Goal: Task Accomplishment & Management: Complete application form

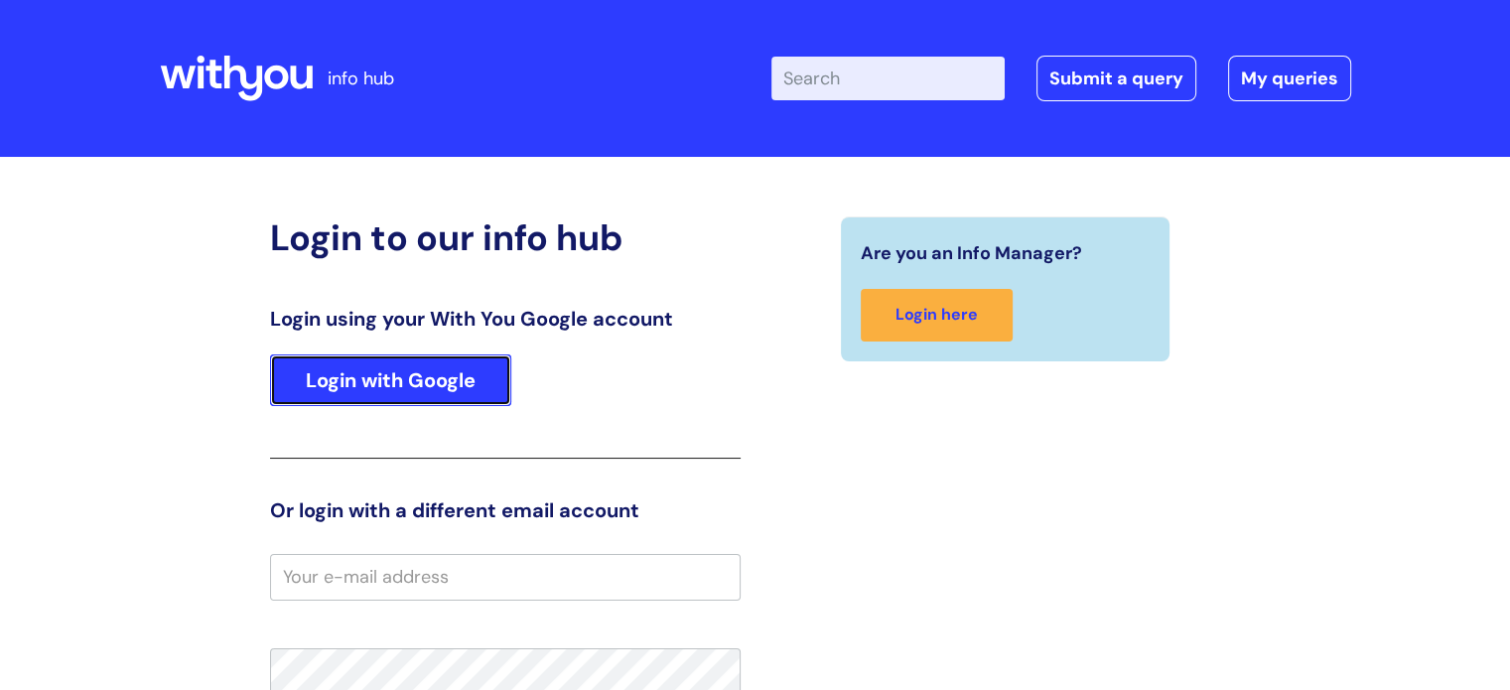
click at [431, 380] on link "Login with Google" at bounding box center [390, 381] width 241 height 52
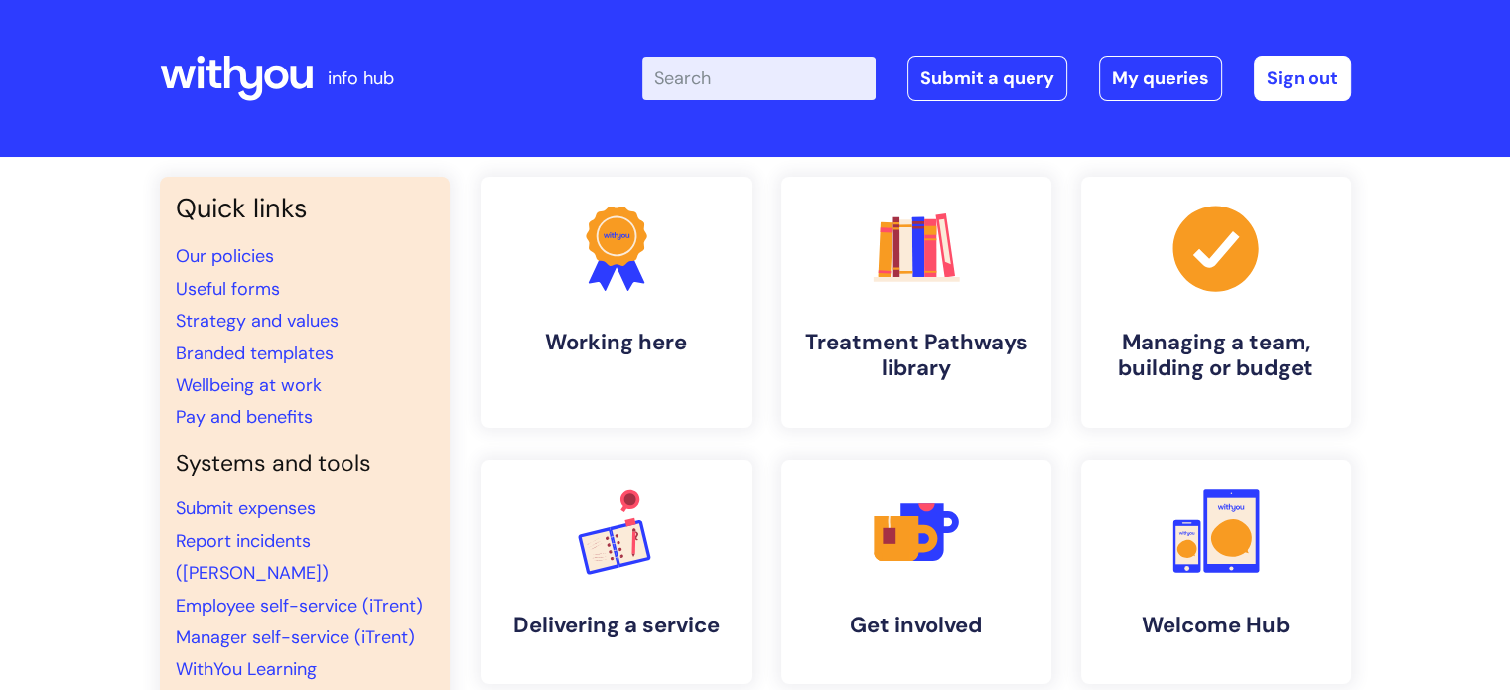
click at [721, 92] on input "Enter your search term here..." at bounding box center [759, 79] width 233 height 44
type input "return to work"
click button "Search" at bounding box center [0, 0] width 0 height 0
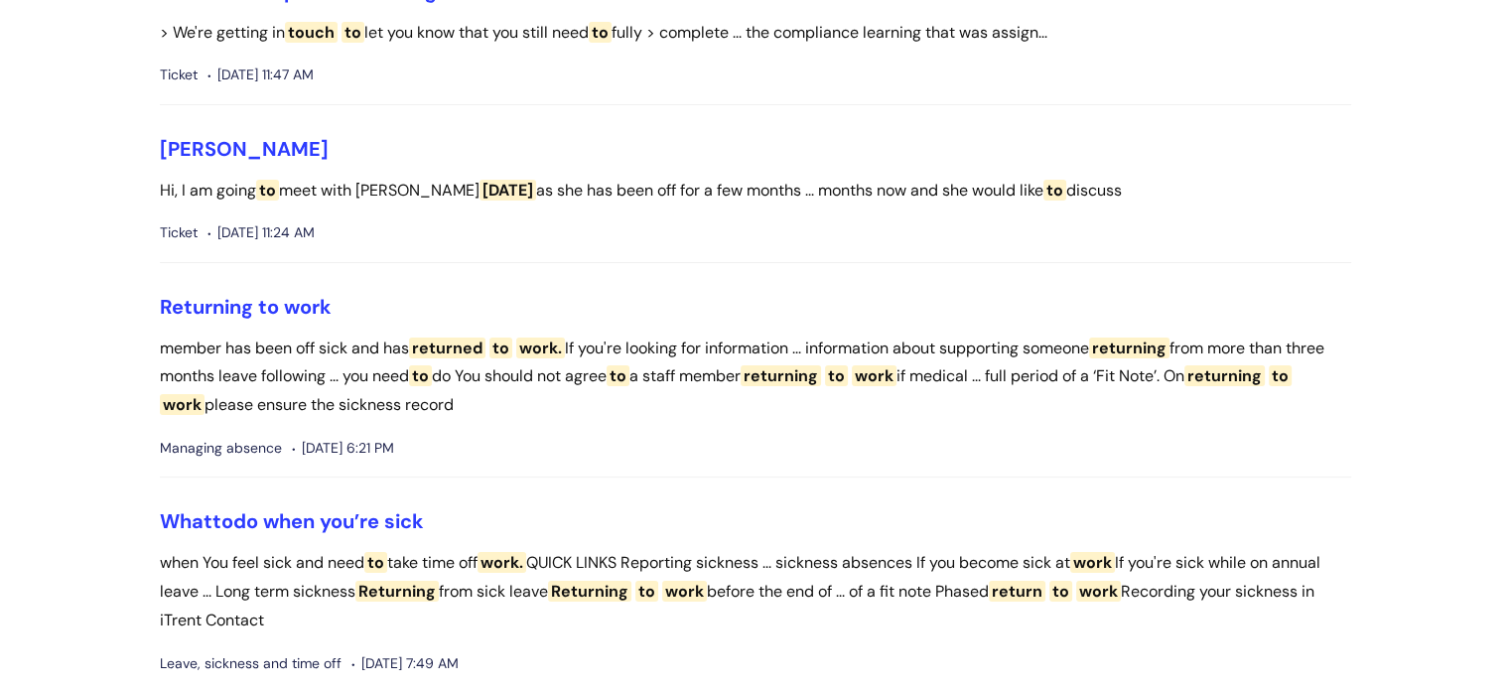
scroll to position [240, 0]
click at [282, 310] on link "Returning to work" at bounding box center [246, 308] width 172 height 26
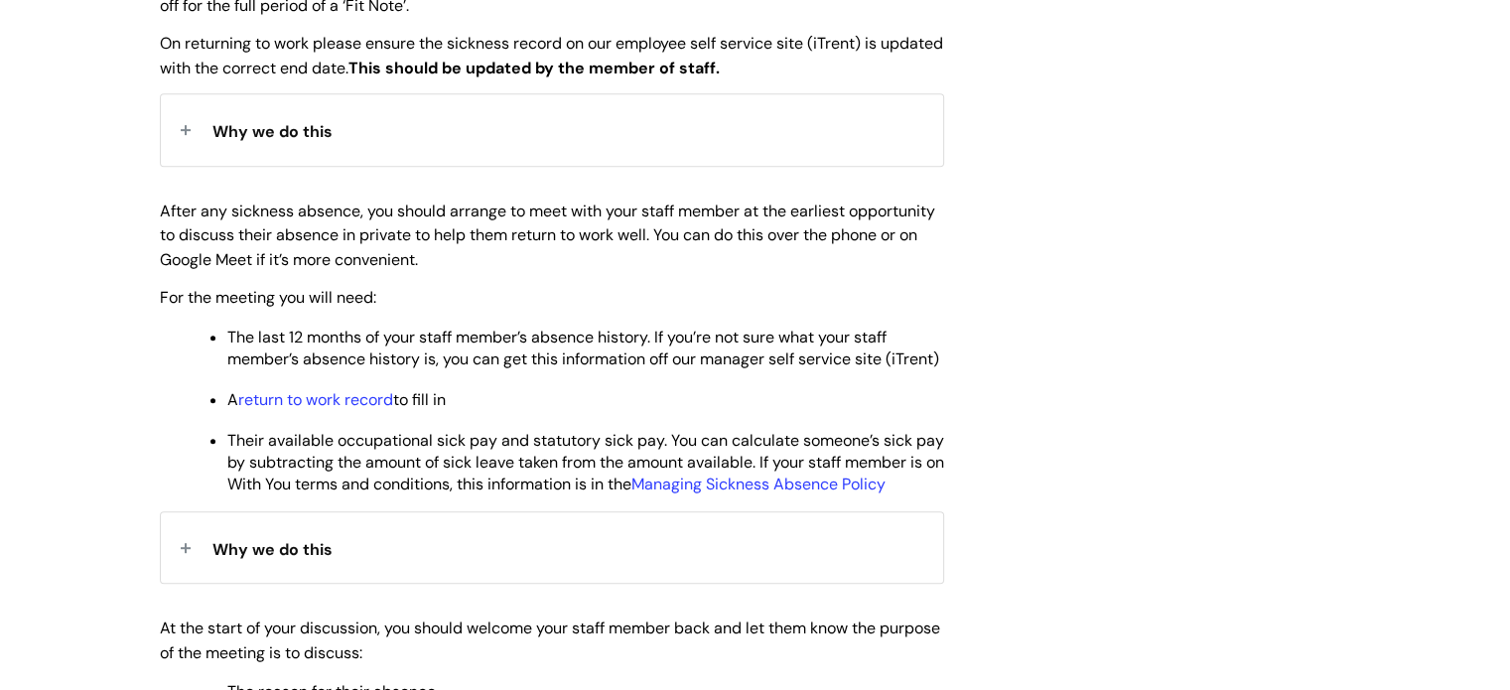
scroll to position [866, 0]
click at [354, 407] on li "A return to work record to fill in" at bounding box center [585, 398] width 717 height 25
click at [356, 410] on link "return to work record" at bounding box center [315, 399] width 155 height 21
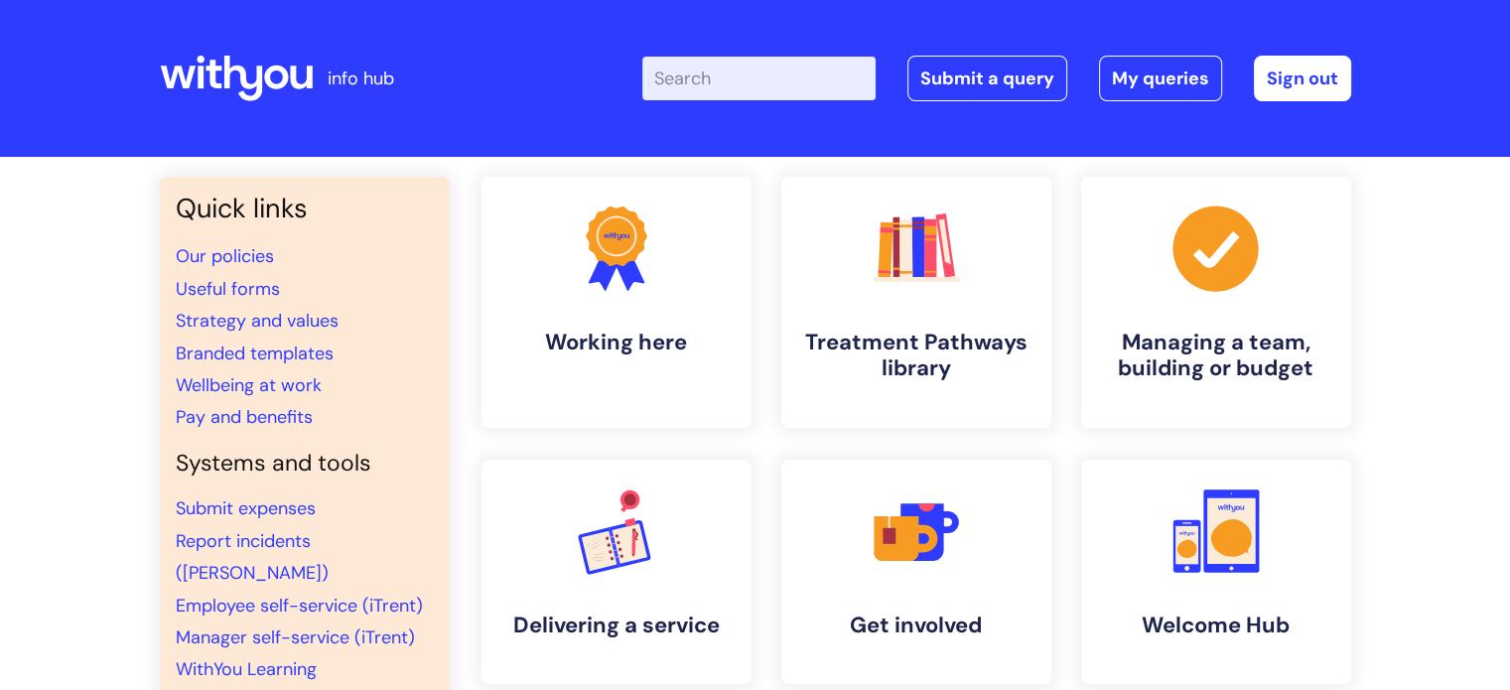
click at [743, 85] on input "Enter your search term here..." at bounding box center [759, 79] width 233 height 44
click at [1033, 57] on link "Submit a query" at bounding box center [988, 79] width 160 height 46
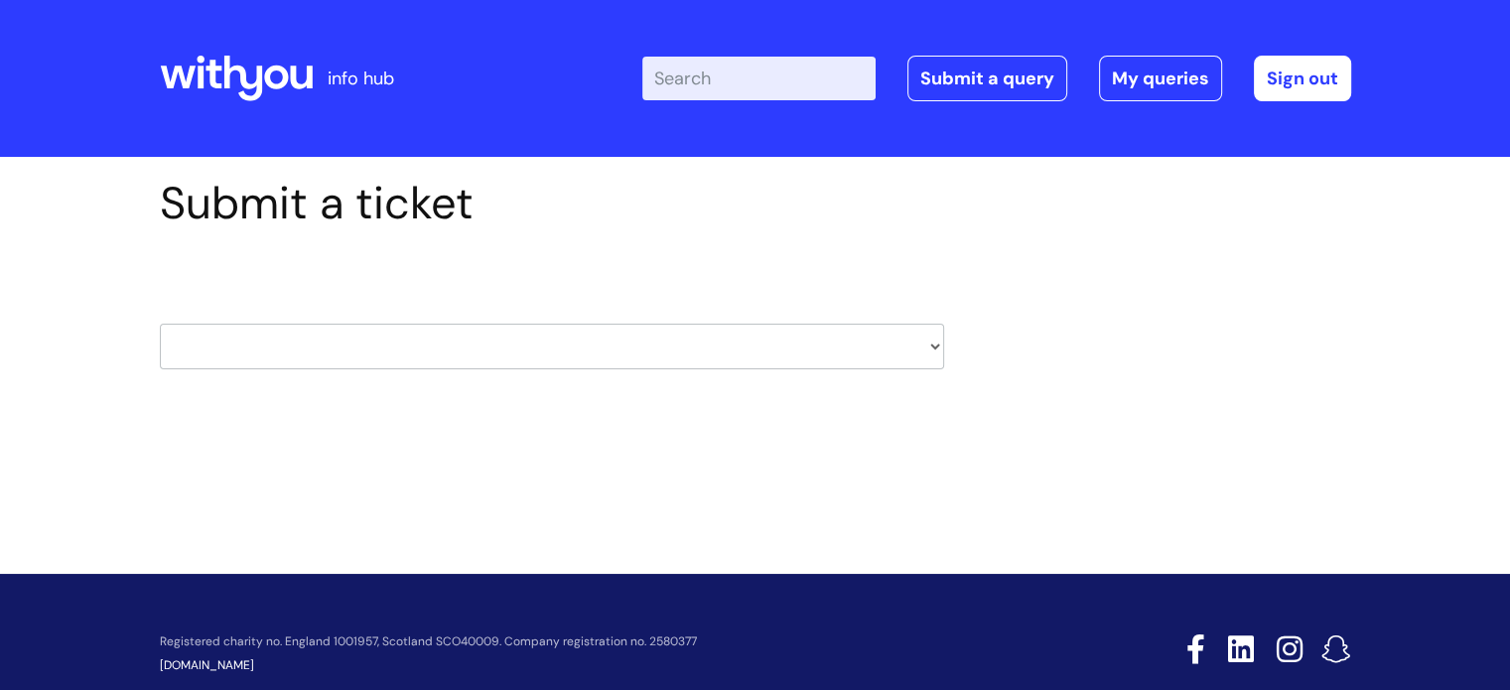
click at [429, 351] on select "HR / People IT and Support Clinical Drug Alerts Finance Accounts Data Support T…" at bounding box center [552, 347] width 785 height 46
select select "hr_/_people"
click at [160, 324] on select "HR / People IT and Support Clinical Drug Alerts Finance Accounts Data Support T…" at bounding box center [552, 347] width 785 height 46
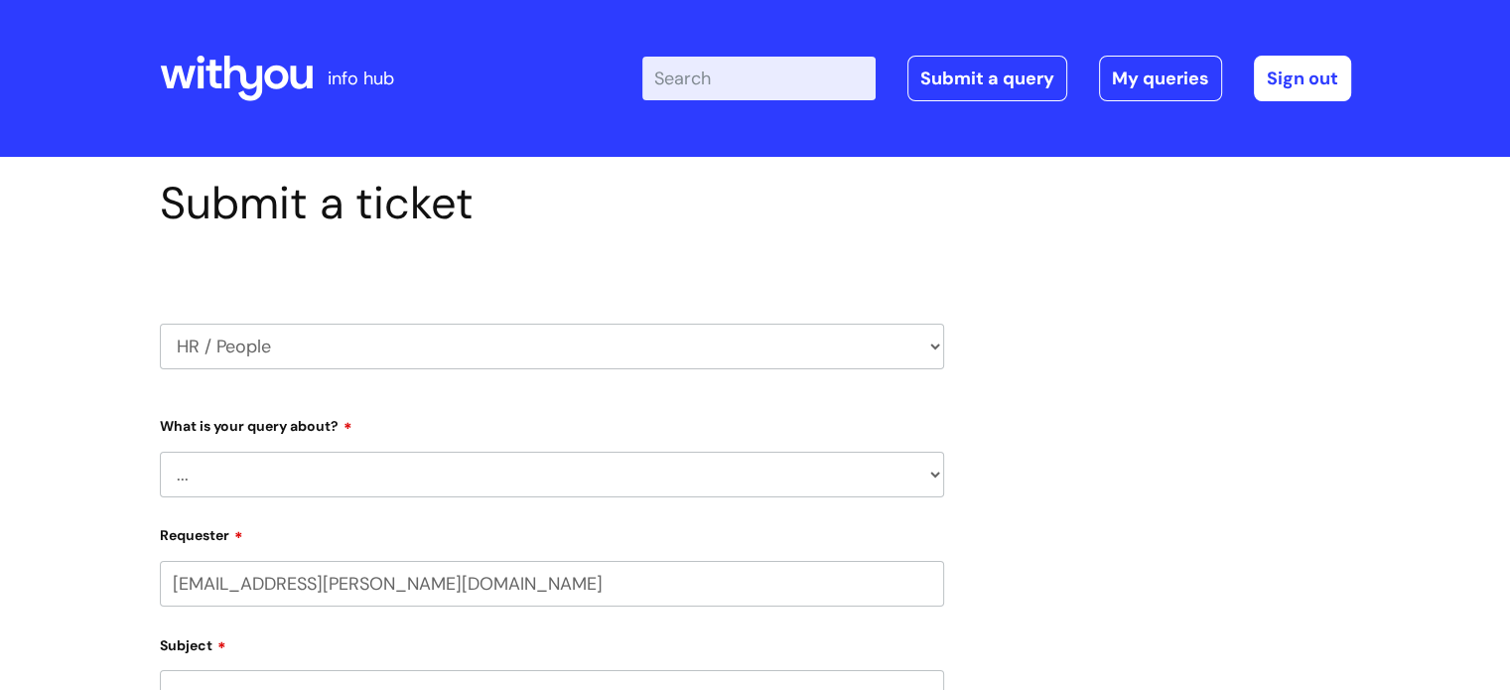
select select "80004418200"
click at [274, 457] on select "... Absence Query Holiday Query Employee change request General HR Query iTrent…" at bounding box center [552, 475] width 785 height 46
select select "iTrent"
click at [160, 452] on select "... Absence Query Holiday Query Employee change request General HR Query iTrent…" at bounding box center [552, 475] width 785 height 46
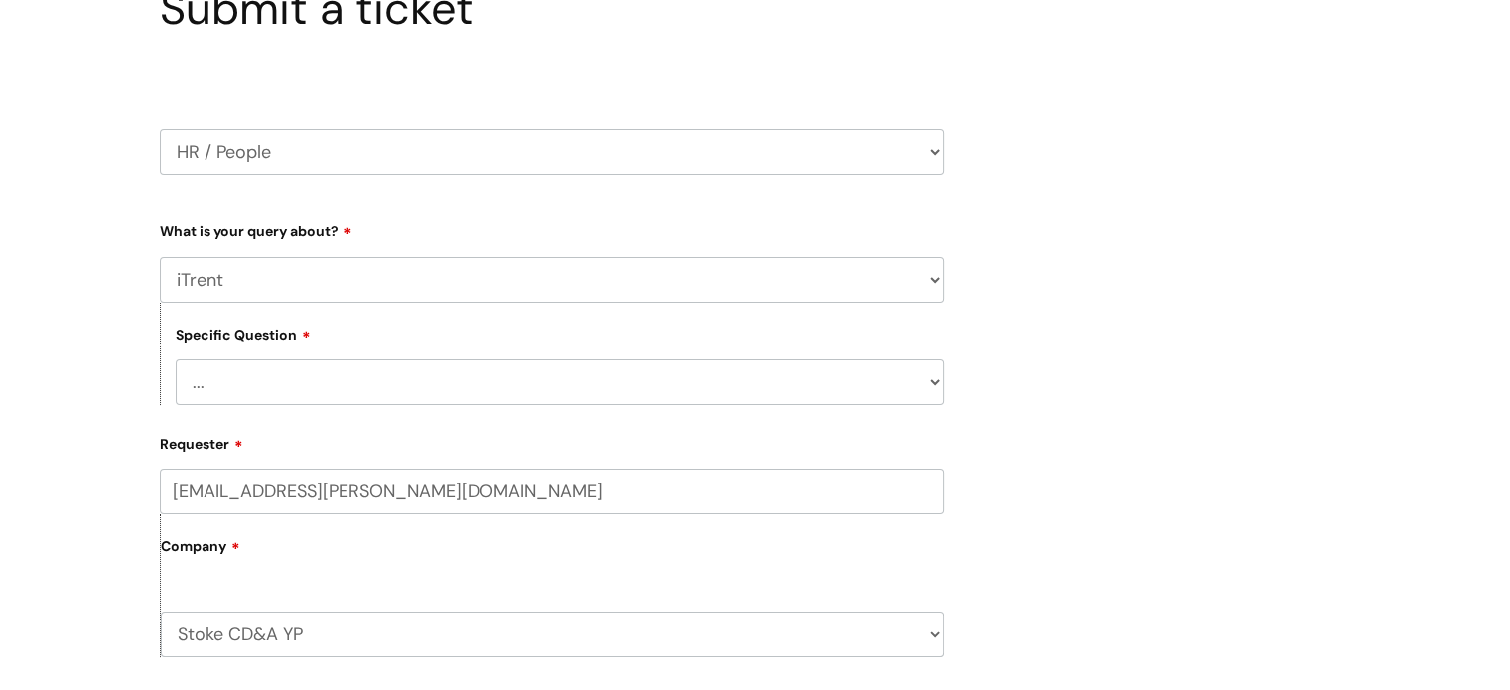
scroll to position [198, 0]
click at [282, 382] on select "... I can’t log in to iTrent I need to change someone’s line manager Issue with…" at bounding box center [560, 380] width 769 height 46
select select "Other iTrent query"
click at [176, 357] on select "... I can’t log in to iTrent I need to change someone’s line manager Issue with…" at bounding box center [560, 380] width 769 height 46
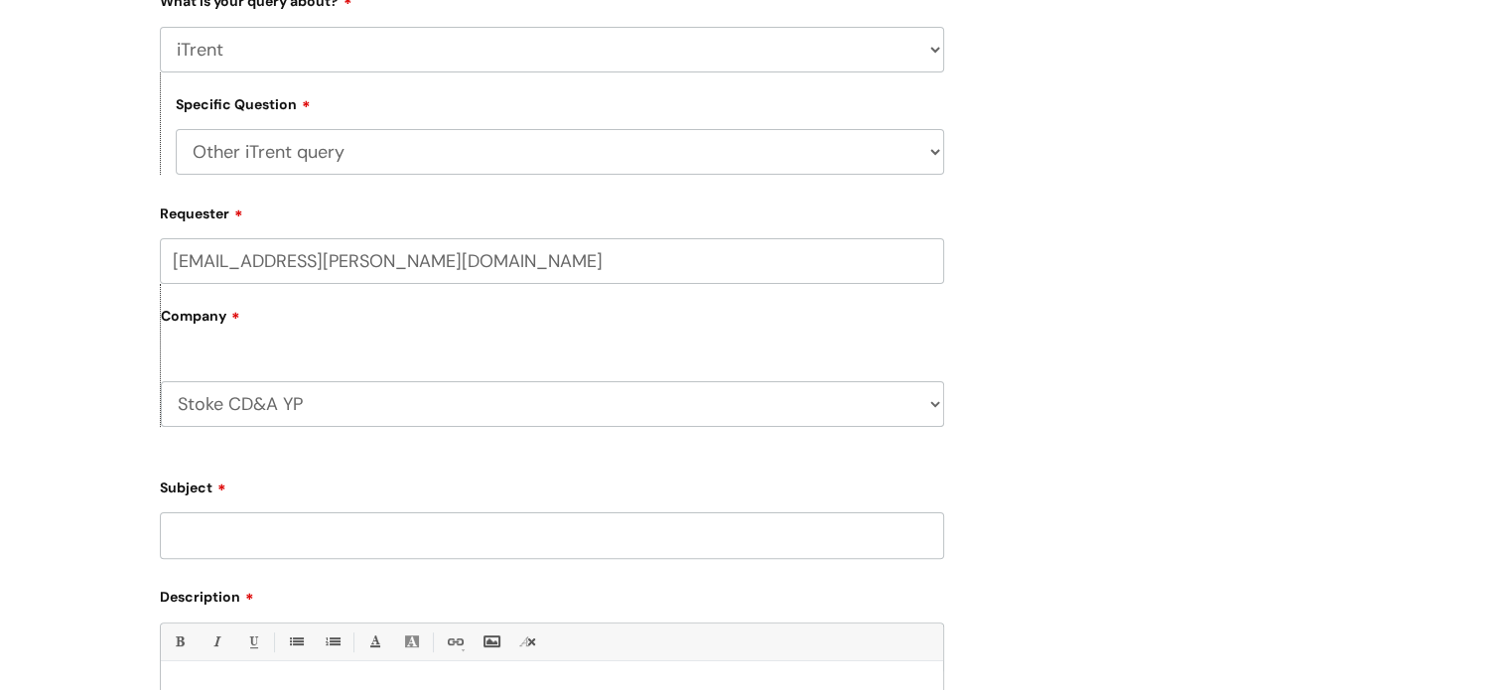
scroll to position [453, 0]
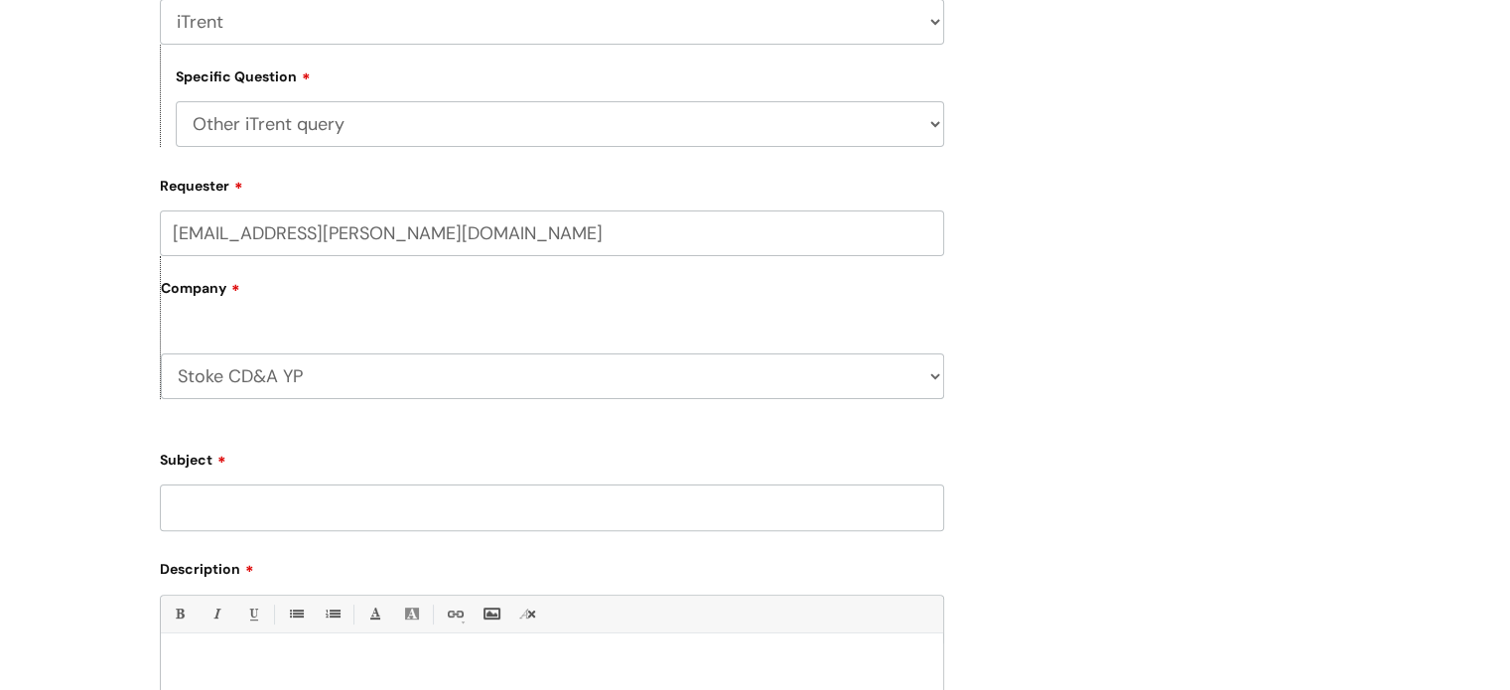
click at [307, 518] on input "Subject" at bounding box center [552, 508] width 785 height 46
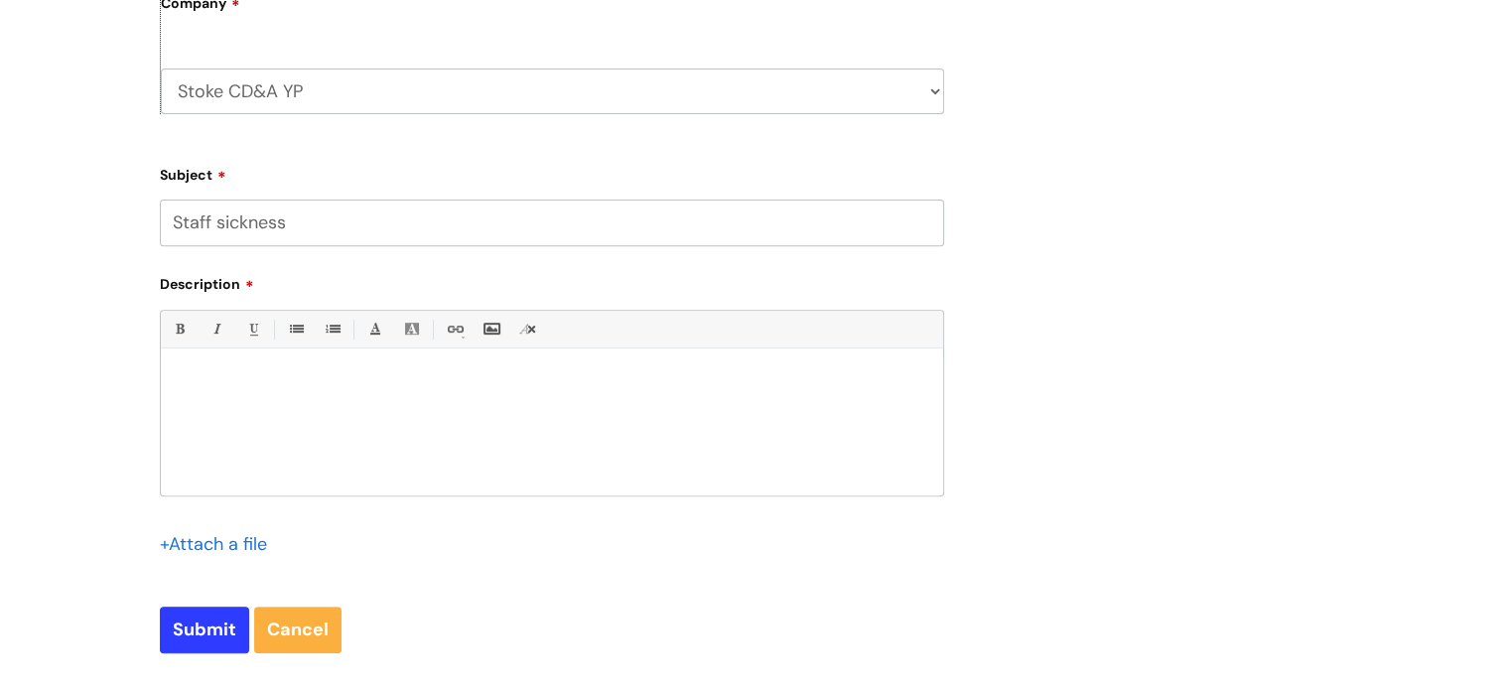
scroll to position [751, 0]
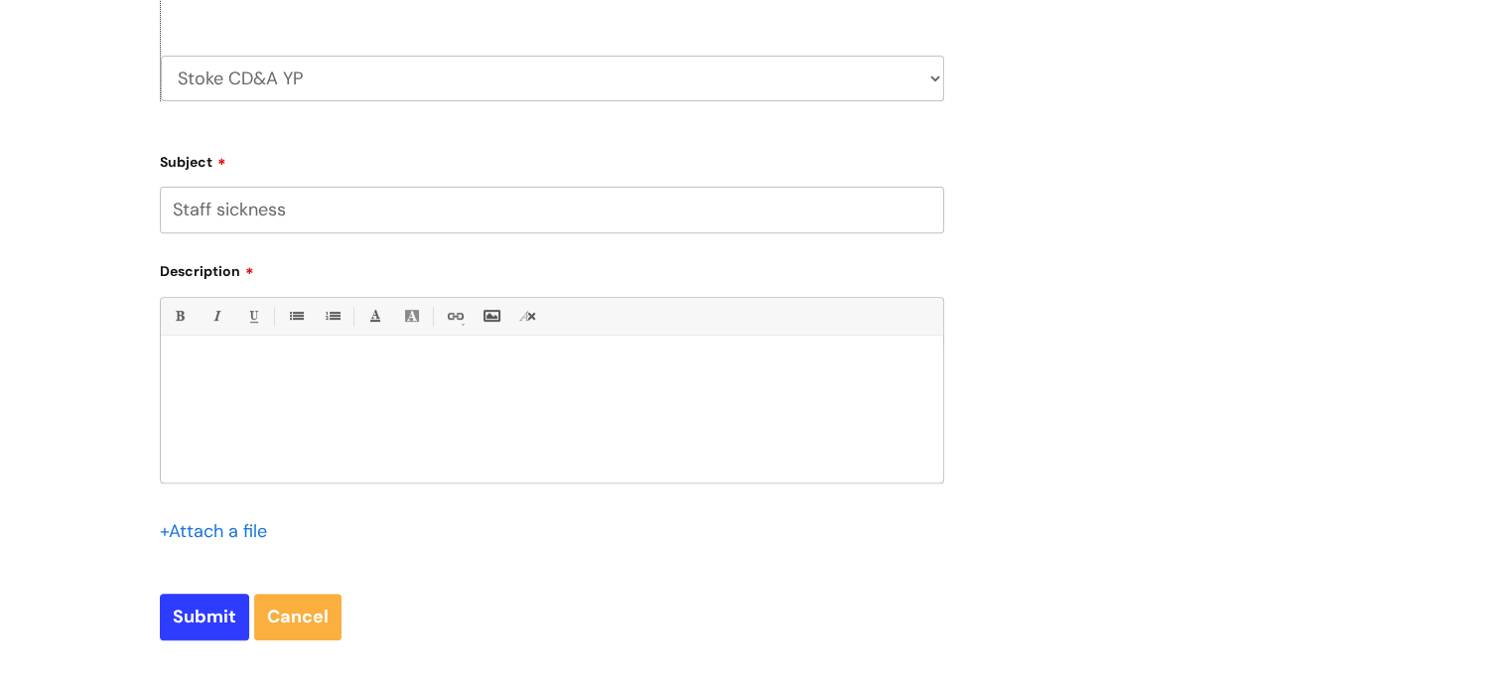
type input "Staff sickness"
click at [316, 472] on div at bounding box center [552, 414] width 783 height 137
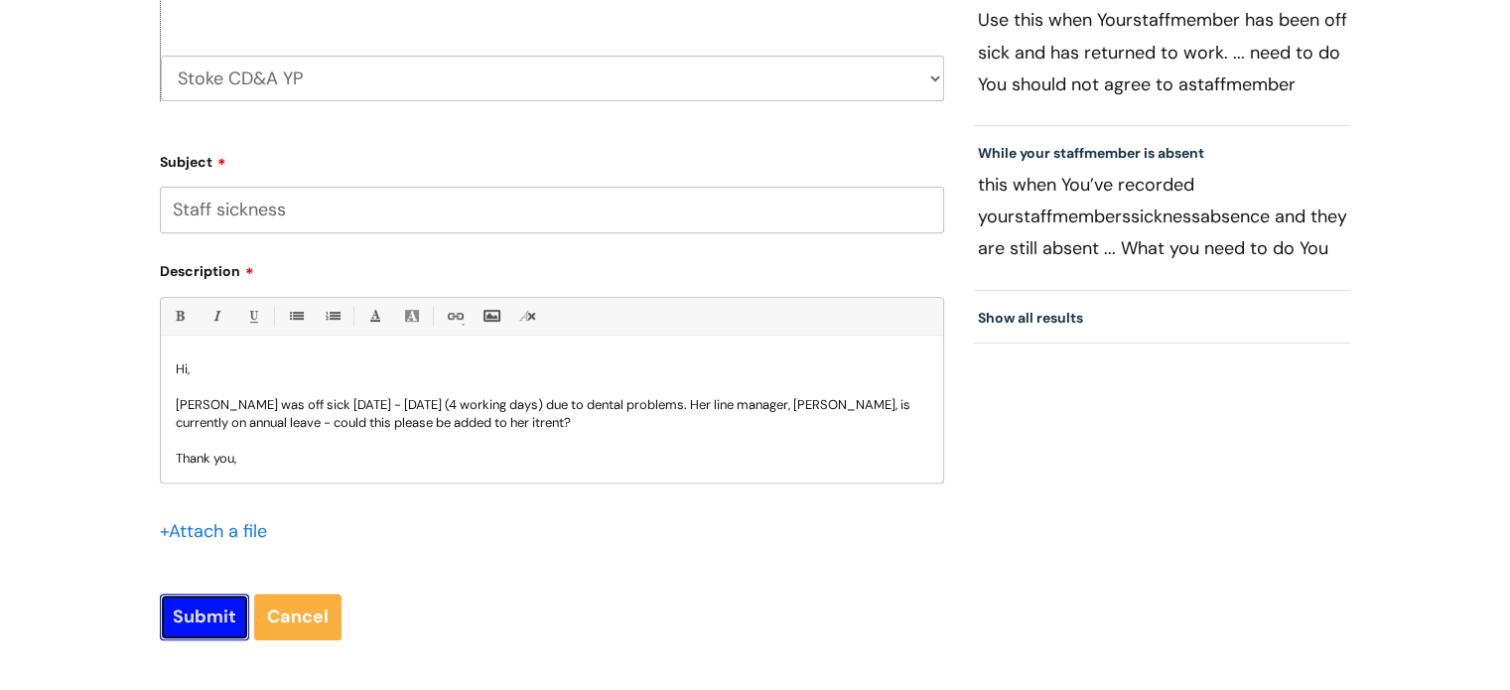
click at [217, 636] on input "Submit" at bounding box center [204, 617] width 89 height 46
type input "Please Wait..."
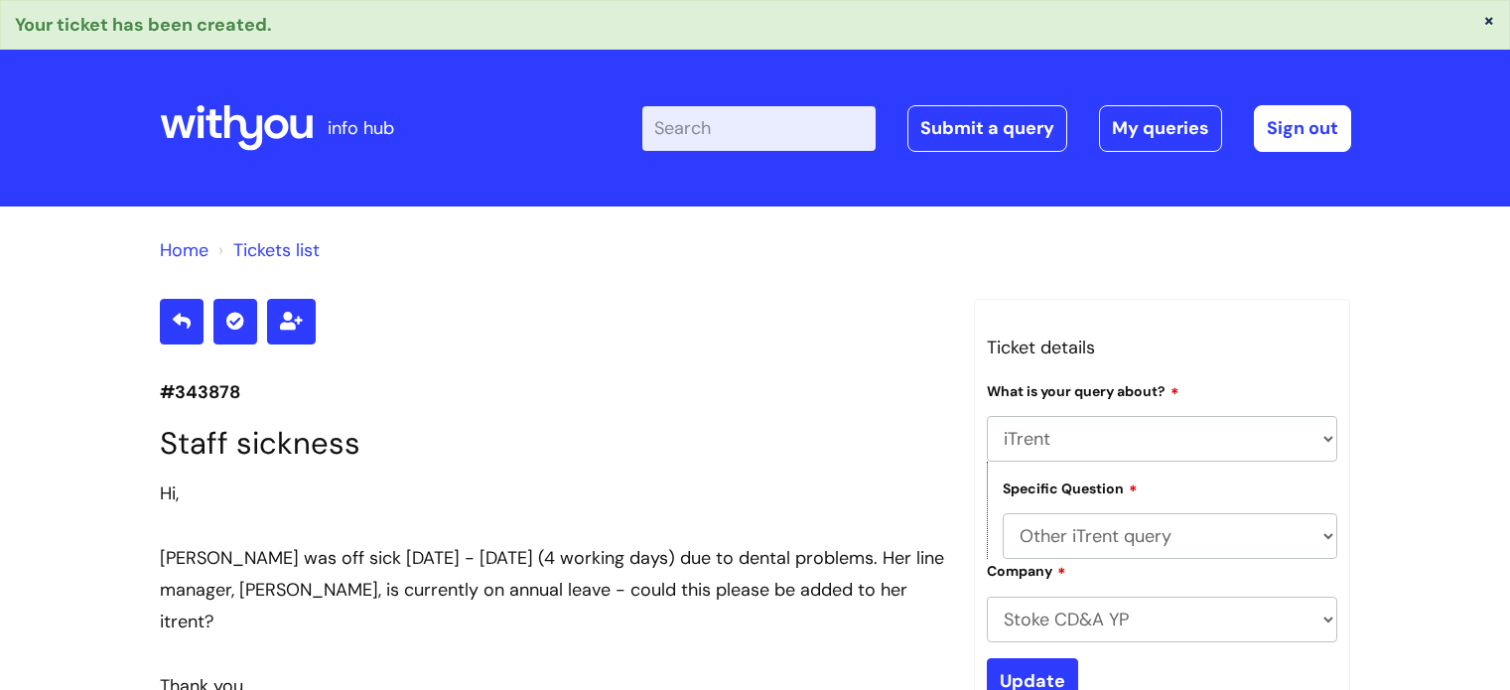
select select "iTrent"
select select "Other iTrent query"
